Goal: Task Accomplishment & Management: Manage account settings

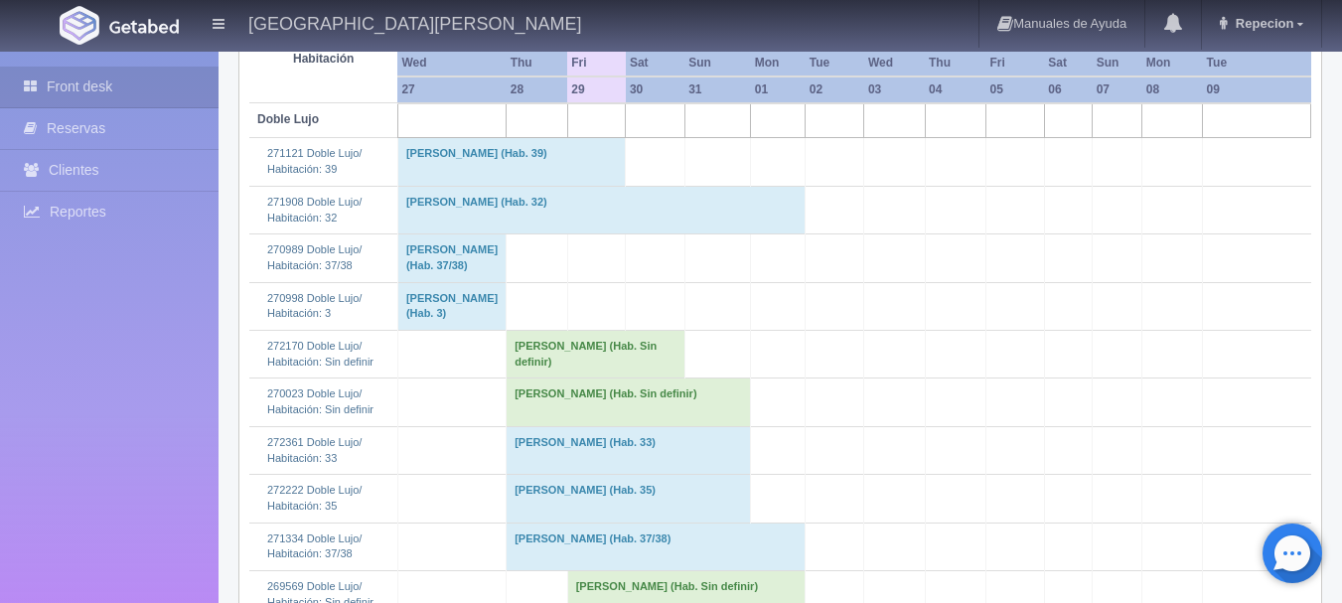
scroll to position [397, 0]
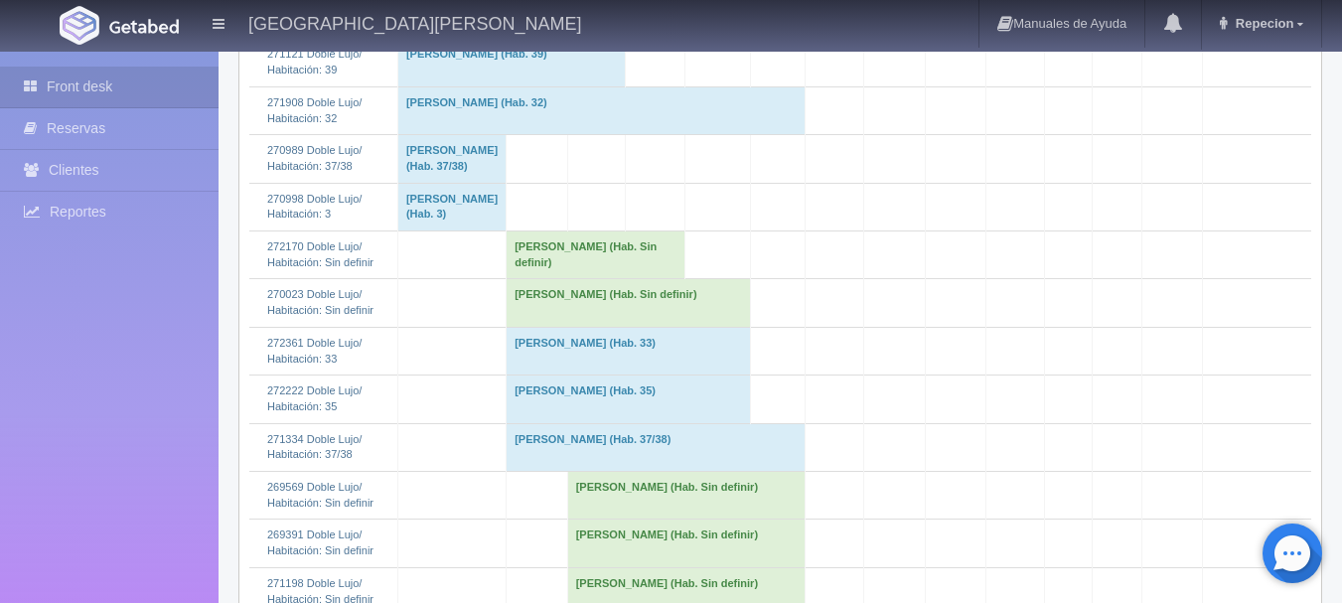
click at [543, 279] on td "Violeta Lagunas Ocampo (Hab. Sin definir)" at bounding box center [596, 255] width 178 height 48
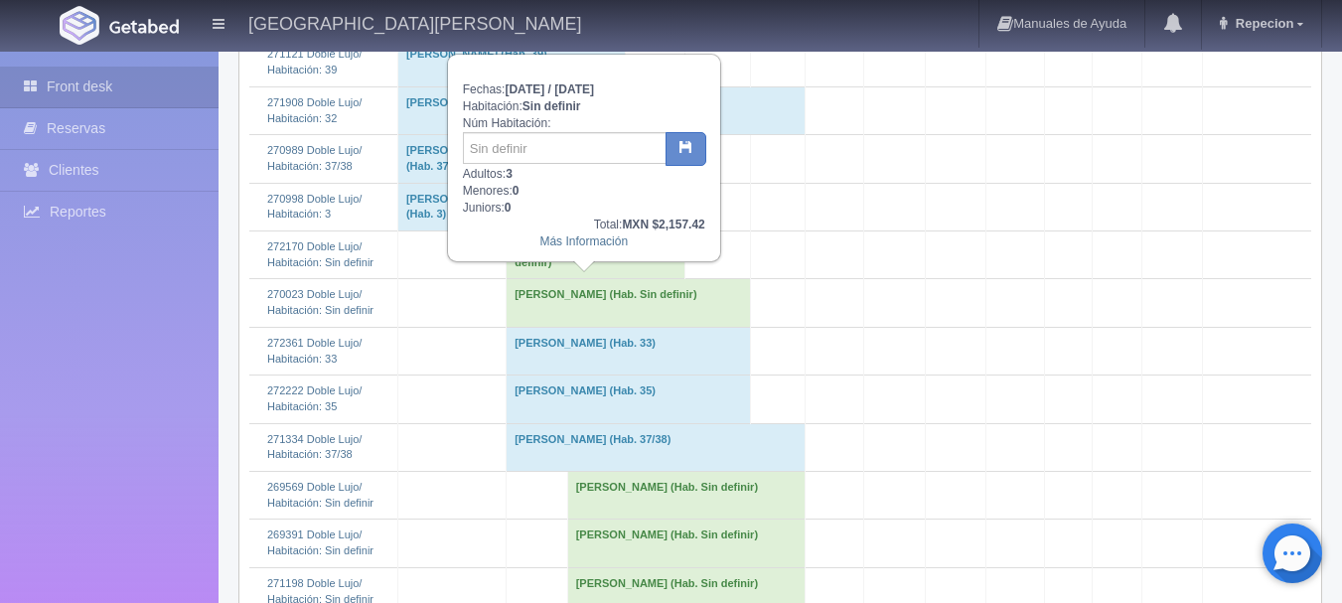
click at [543, 279] on td "Violeta Lagunas Ocampo (Hab. Sin definir)" at bounding box center [596, 255] width 178 height 48
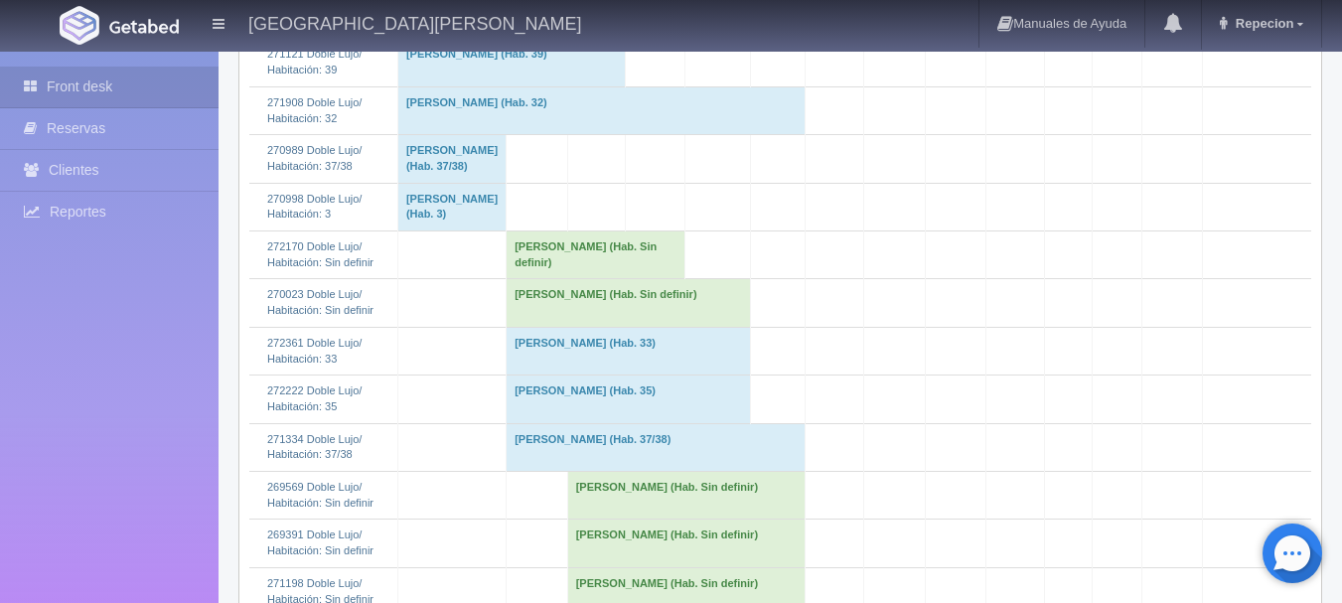
click at [577, 279] on td "Violeta Lagunas Ocampo (Hab. Sin definir)" at bounding box center [596, 255] width 178 height 48
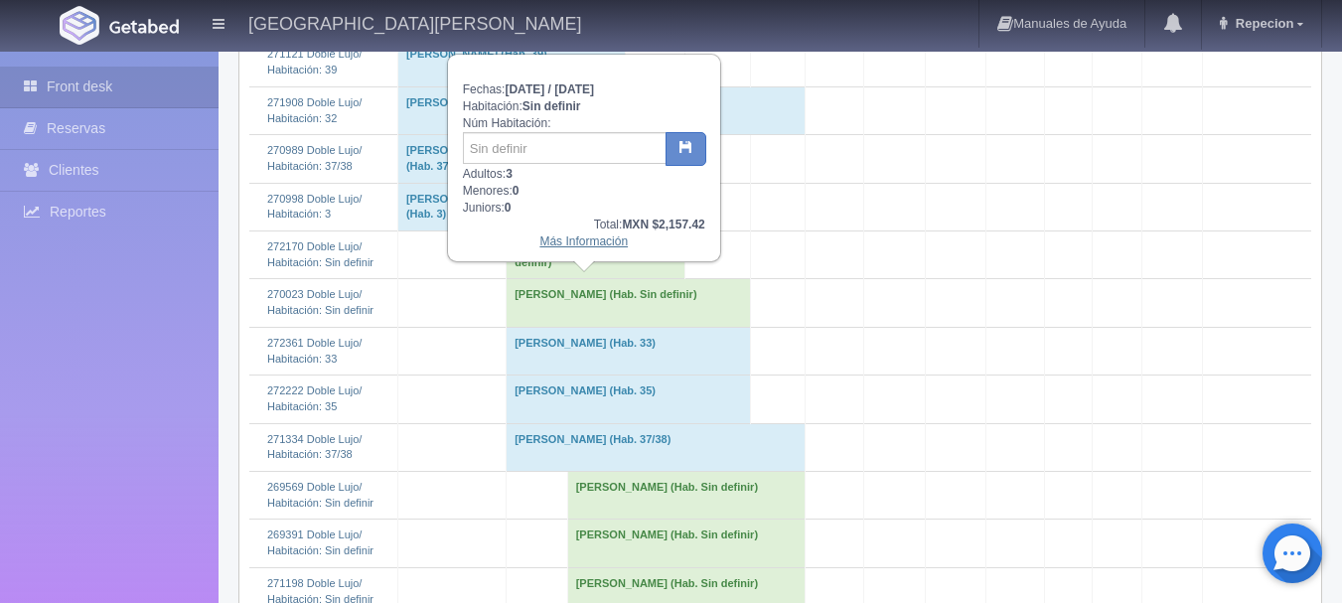
click at [598, 246] on link "Más Información" at bounding box center [583, 241] width 88 height 14
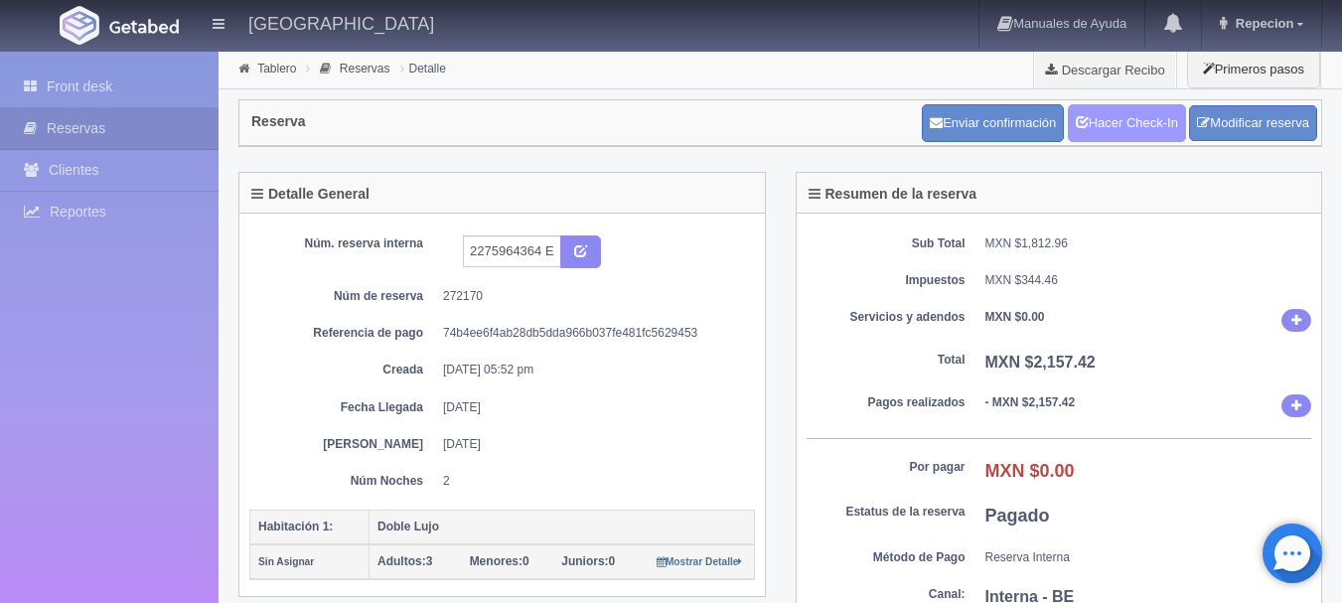
click at [1105, 131] on link "Hacer Check-In" at bounding box center [1127, 123] width 118 height 38
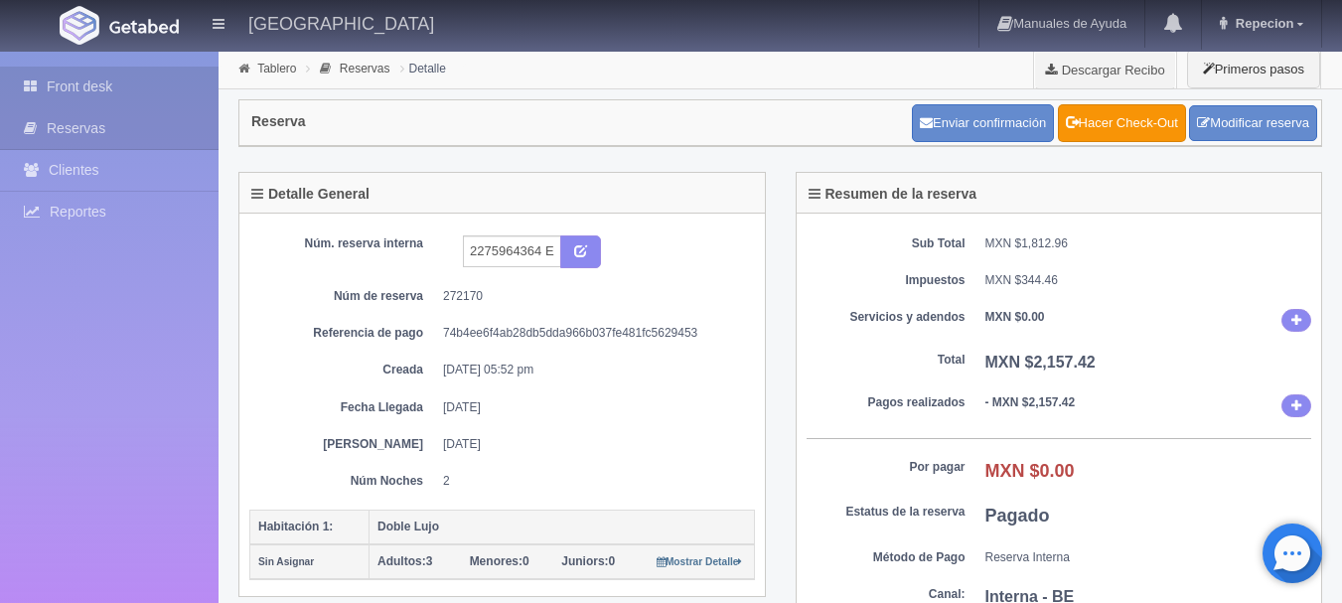
click at [63, 82] on link "Front desk" at bounding box center [109, 87] width 219 height 41
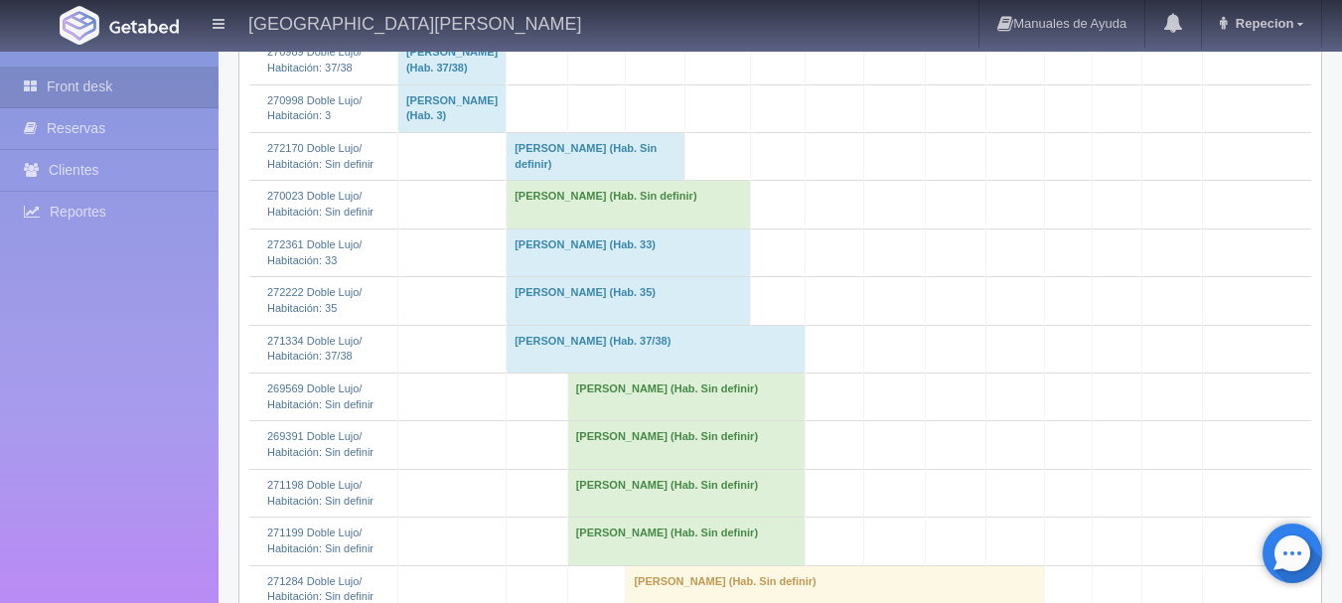
scroll to position [497, 0]
click at [558, 180] on td "Violeta Lagunas Ocampo (Hab. Sin definir)" at bounding box center [596, 156] width 178 height 48
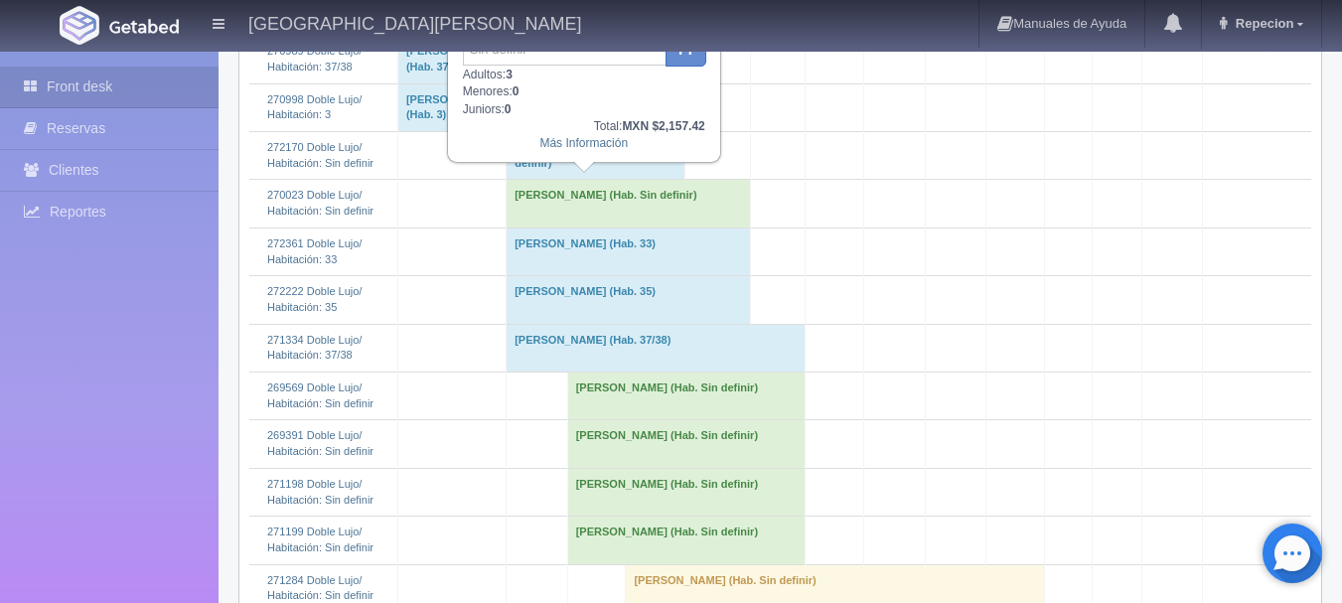
scroll to position [397, 0]
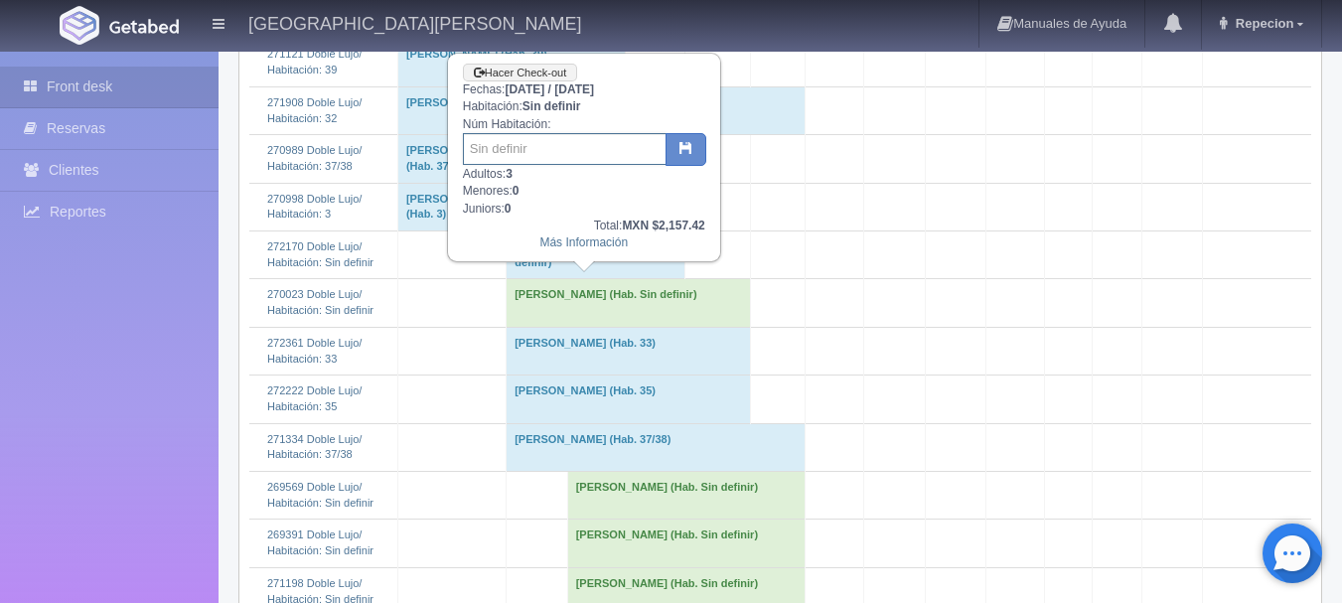
click at [538, 152] on input "text" at bounding box center [565, 149] width 204 height 32
type input "7"
click at [692, 152] on button "button" at bounding box center [686, 150] width 41 height 34
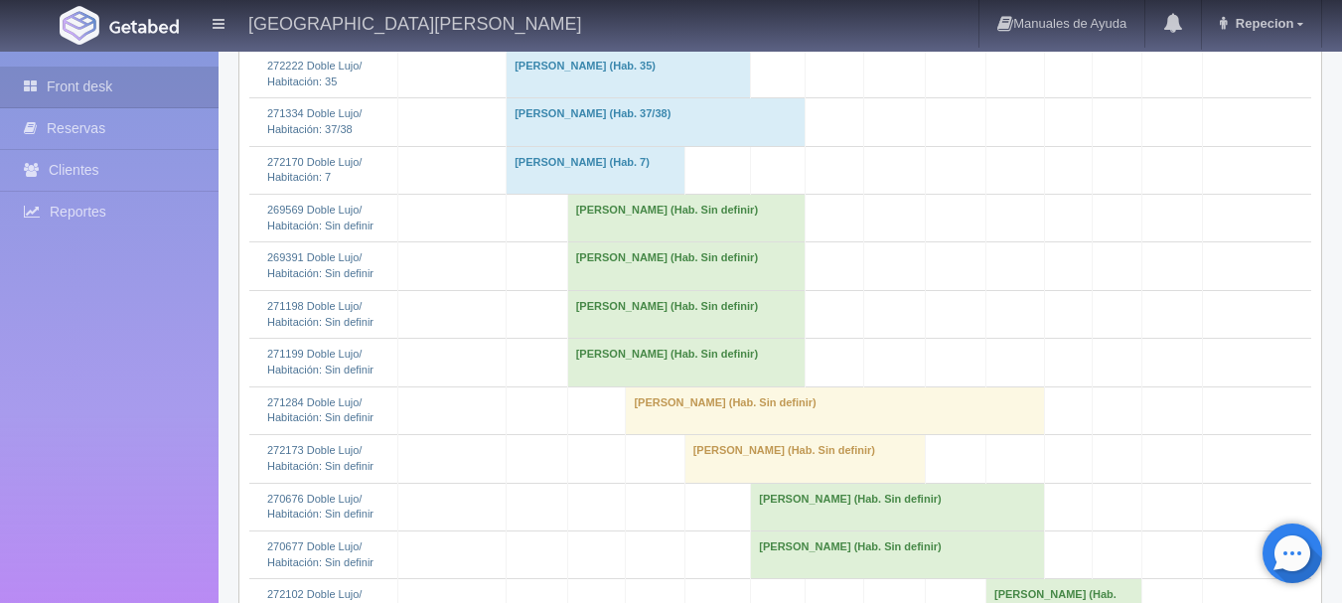
scroll to position [497, 0]
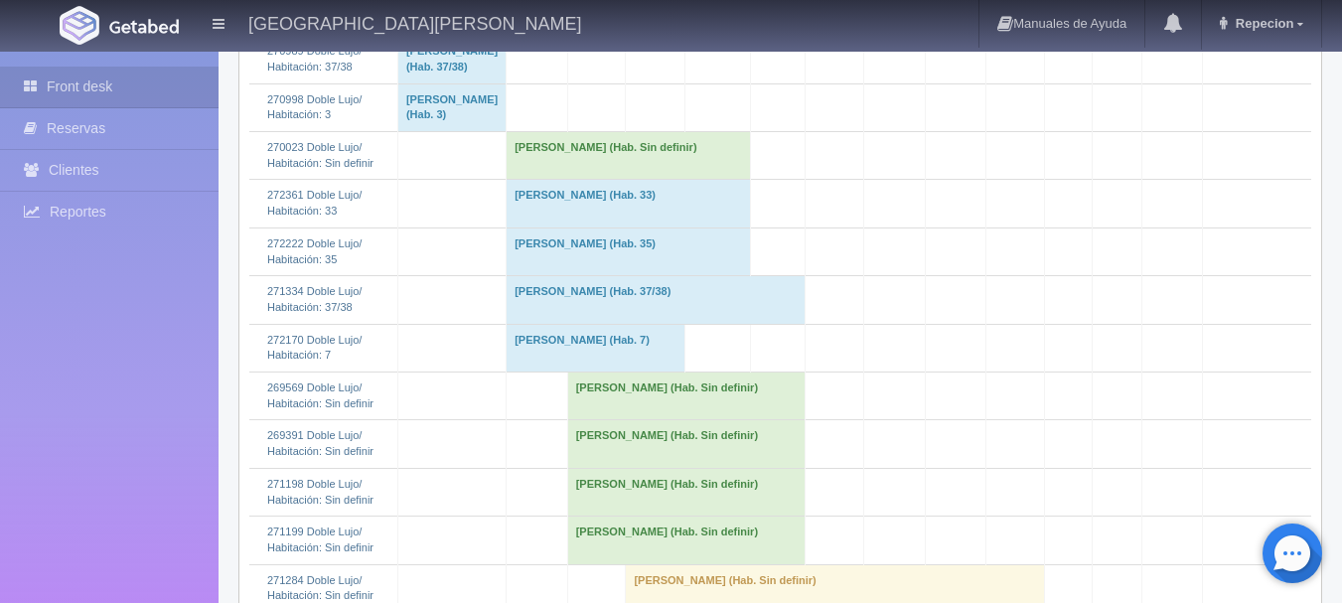
click at [563, 180] on td "Berenice Garcia Velasco (Hab. Sin definir)" at bounding box center [629, 156] width 244 height 48
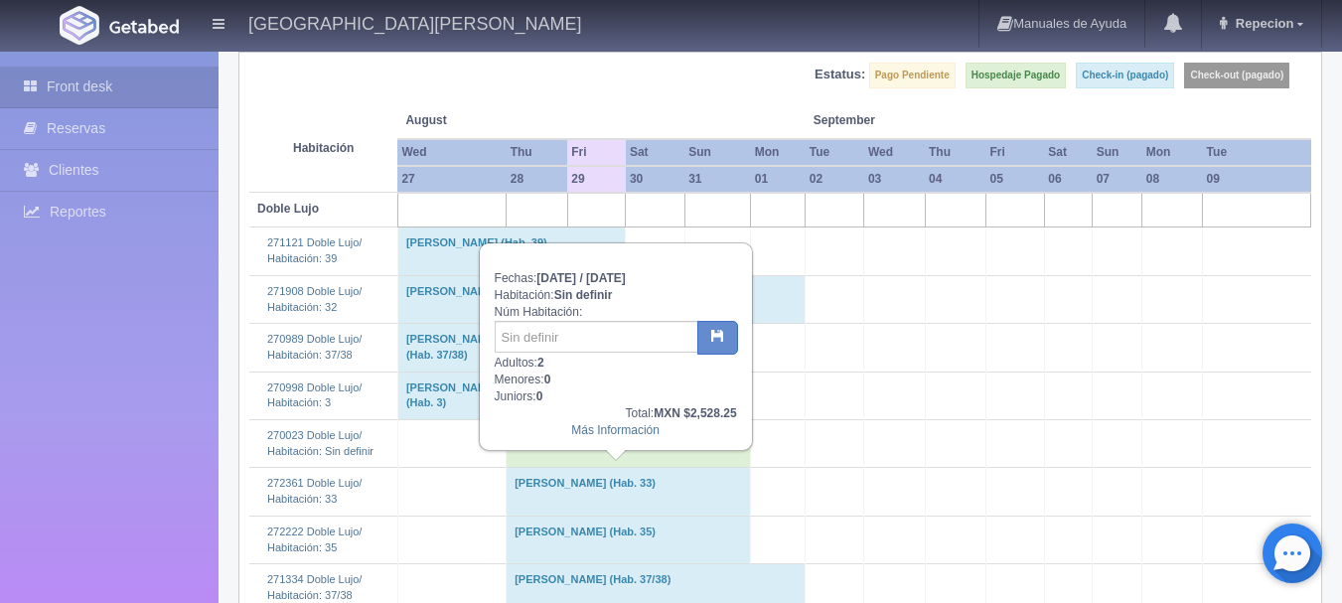
scroll to position [199, 0]
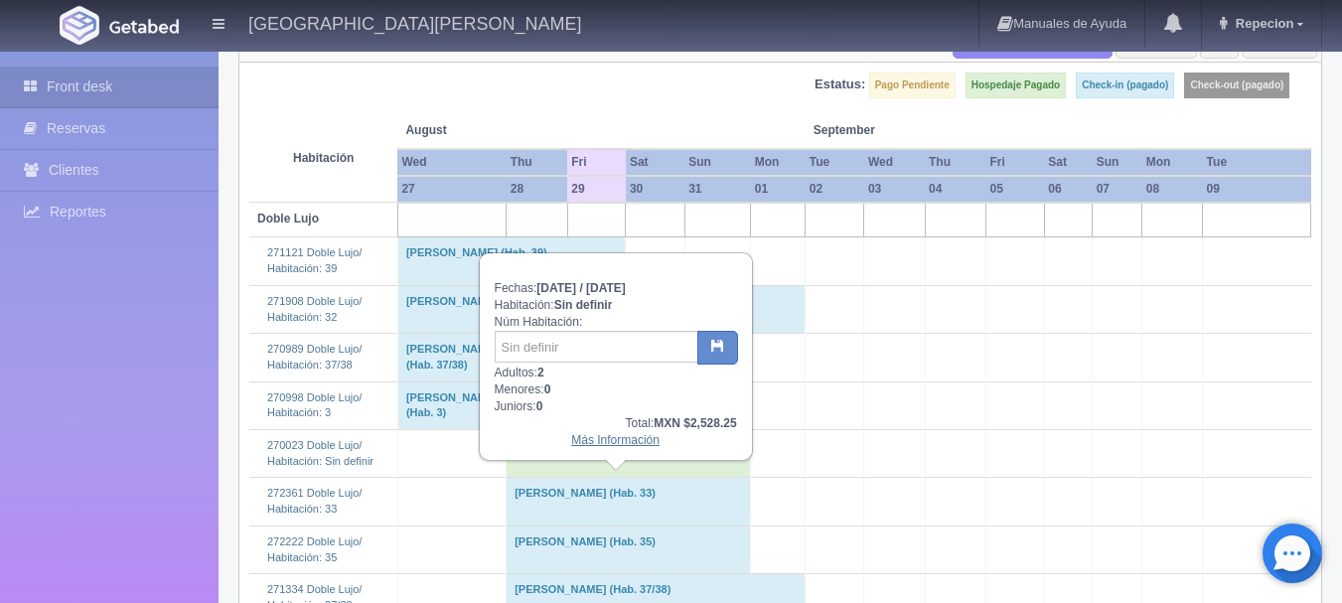
click at [613, 443] on link "Más Información" at bounding box center [615, 440] width 88 height 14
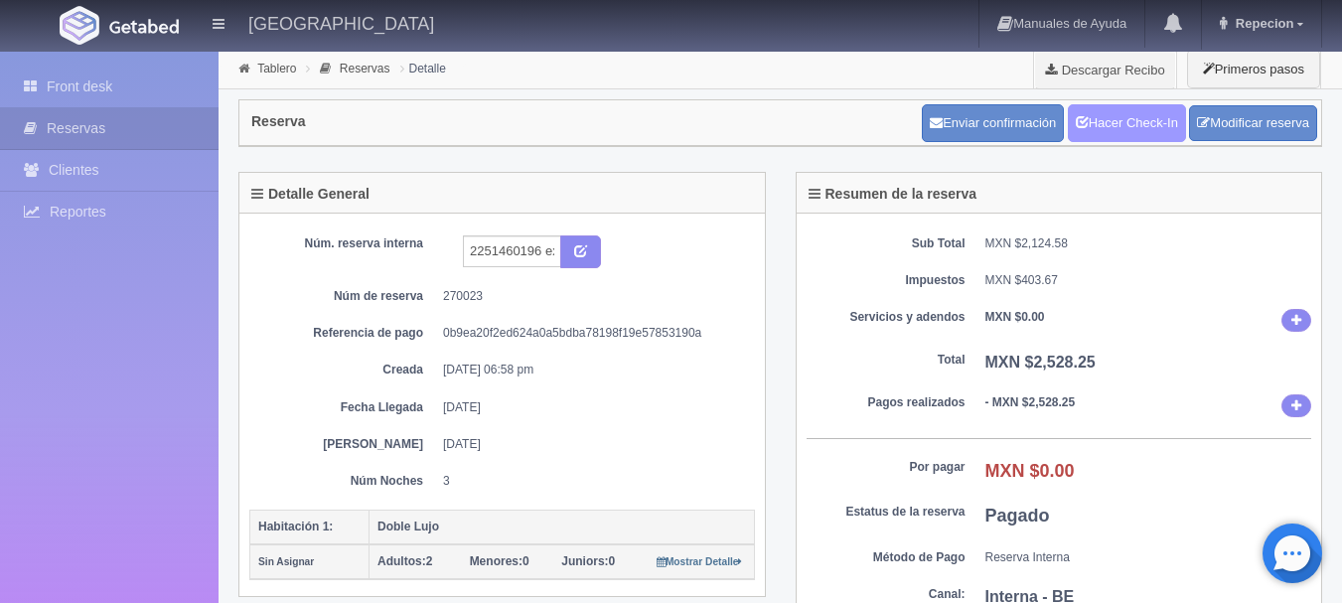
click at [1101, 117] on link "Hacer Check-In" at bounding box center [1127, 123] width 118 height 38
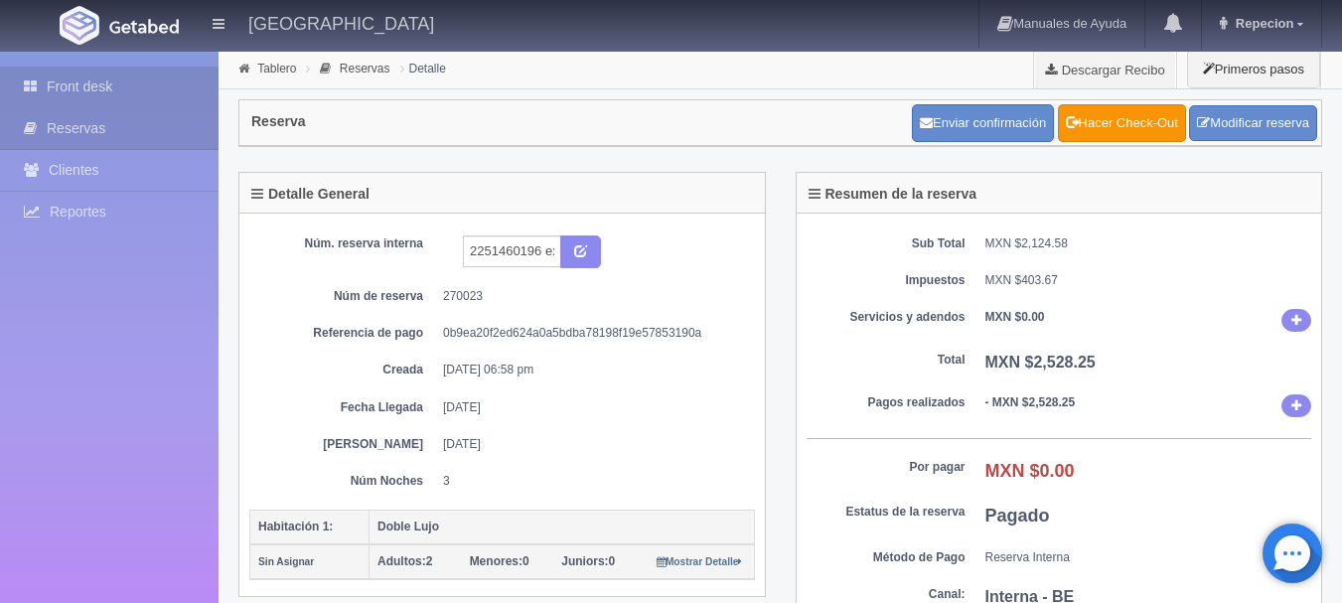
click at [87, 87] on link "Front desk" at bounding box center [109, 87] width 219 height 41
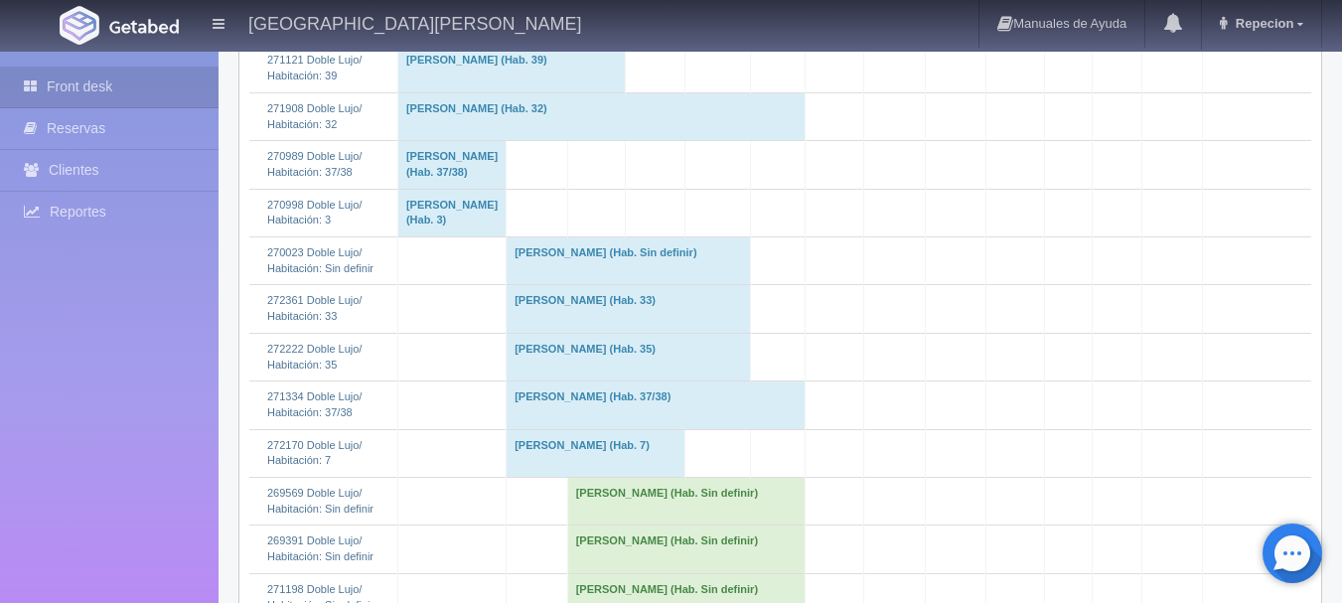
scroll to position [397, 0]
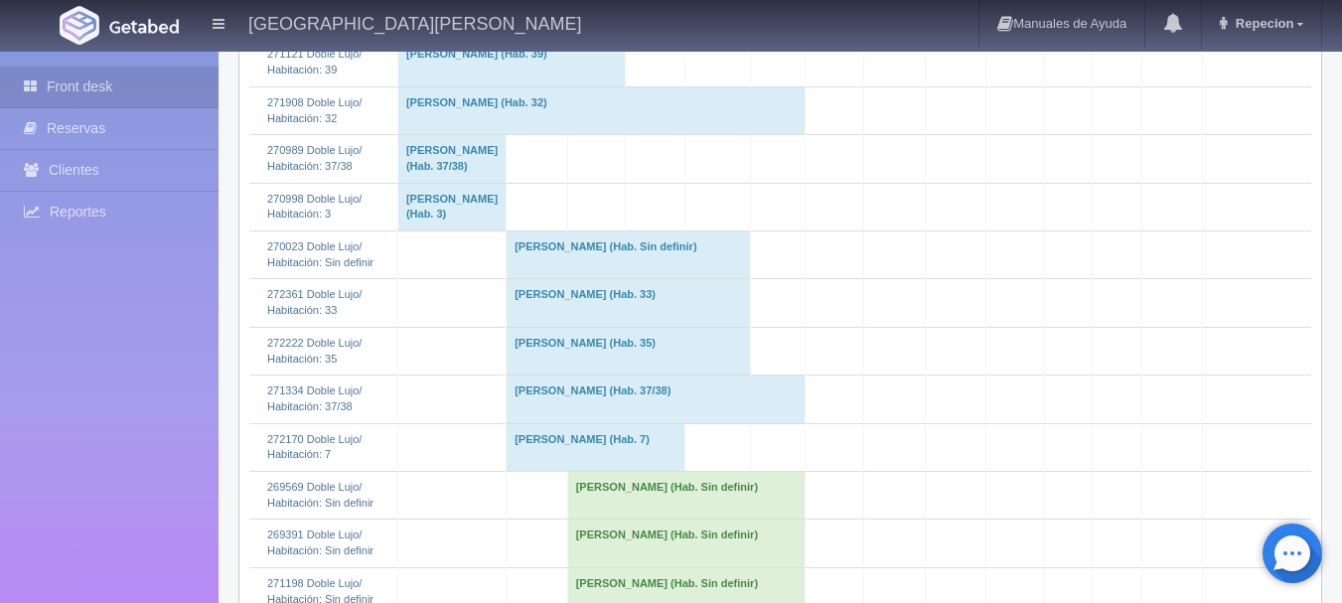
click at [551, 279] on td "Berenice Garcia Velasco (Hab. Sin definir)" at bounding box center [629, 255] width 244 height 48
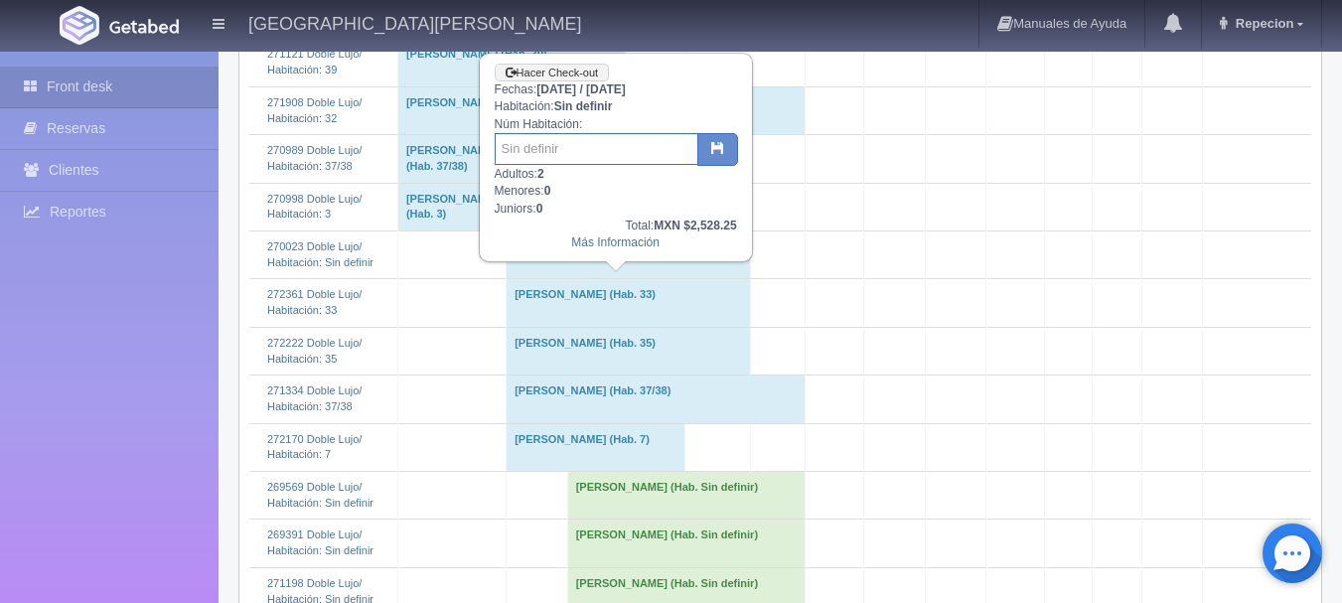
click at [547, 154] on input "text" at bounding box center [597, 149] width 204 height 32
type input "213"
click at [717, 151] on icon "button" at bounding box center [717, 147] width 13 height 13
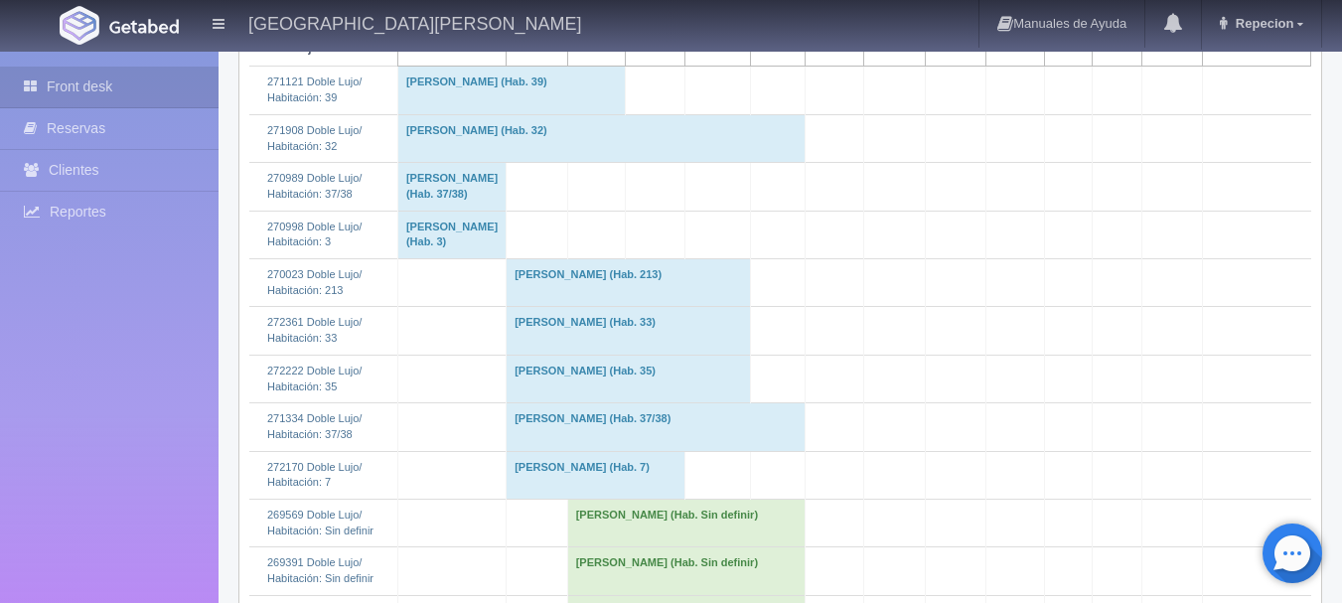
scroll to position [397, 0]
